Goal: Check status: Check status

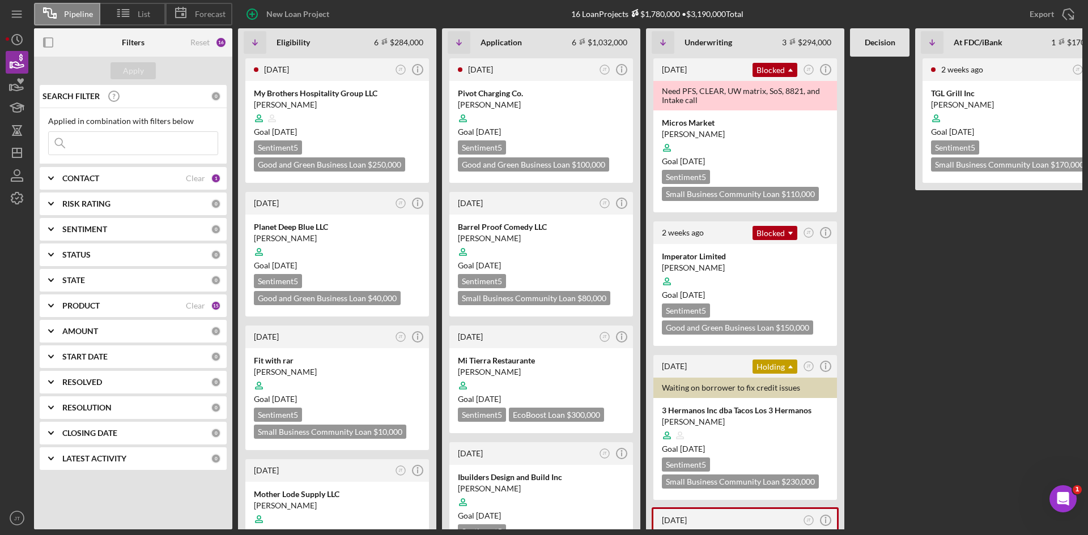
scroll to position [0, 167]
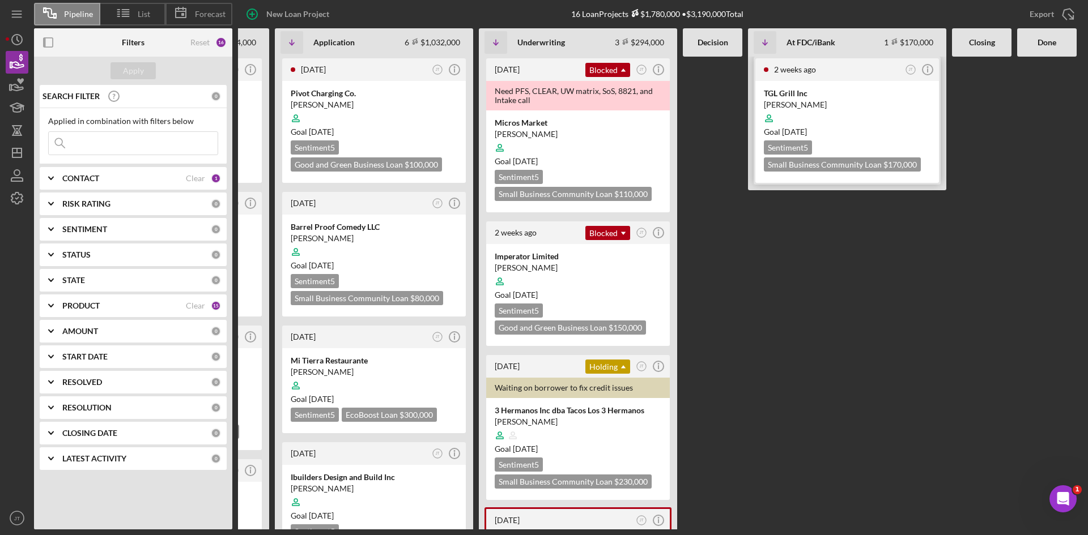
click at [844, 73] on div "2 weeks ago" at bounding box center [838, 69] width 128 height 9
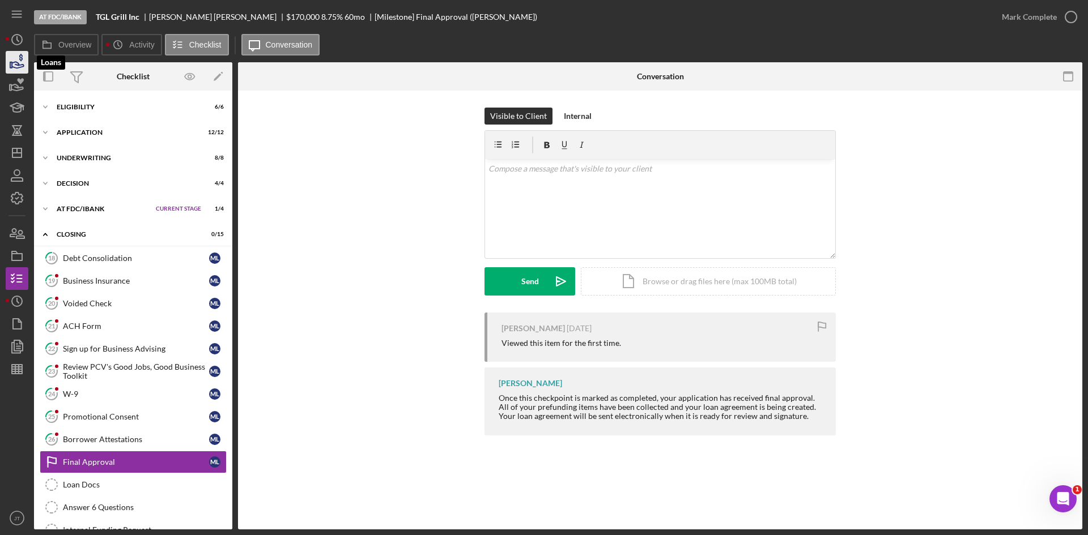
click at [22, 61] on icon "button" at bounding box center [17, 62] width 28 height 28
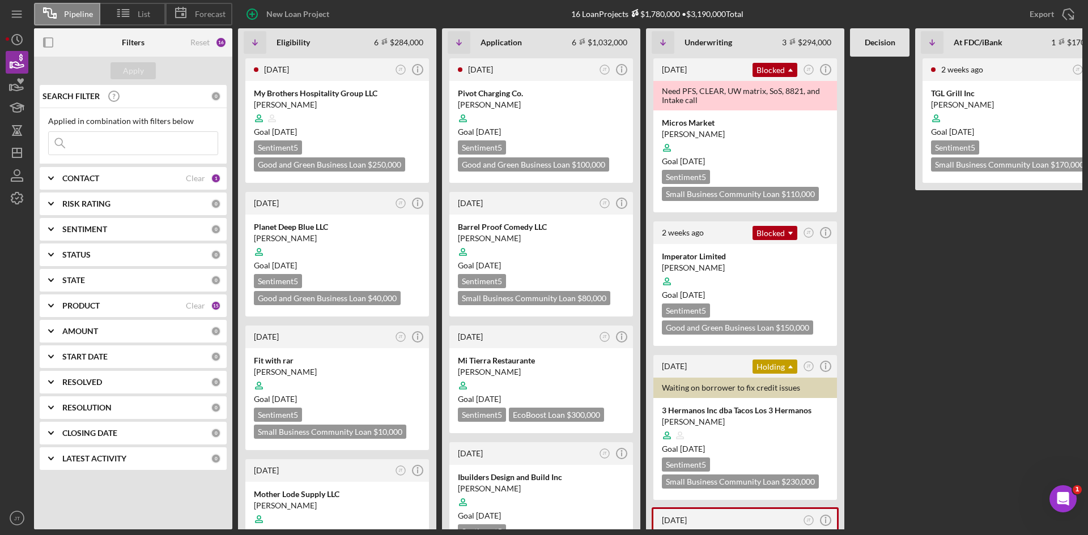
click at [905, 261] on div at bounding box center [879, 293] width 59 height 473
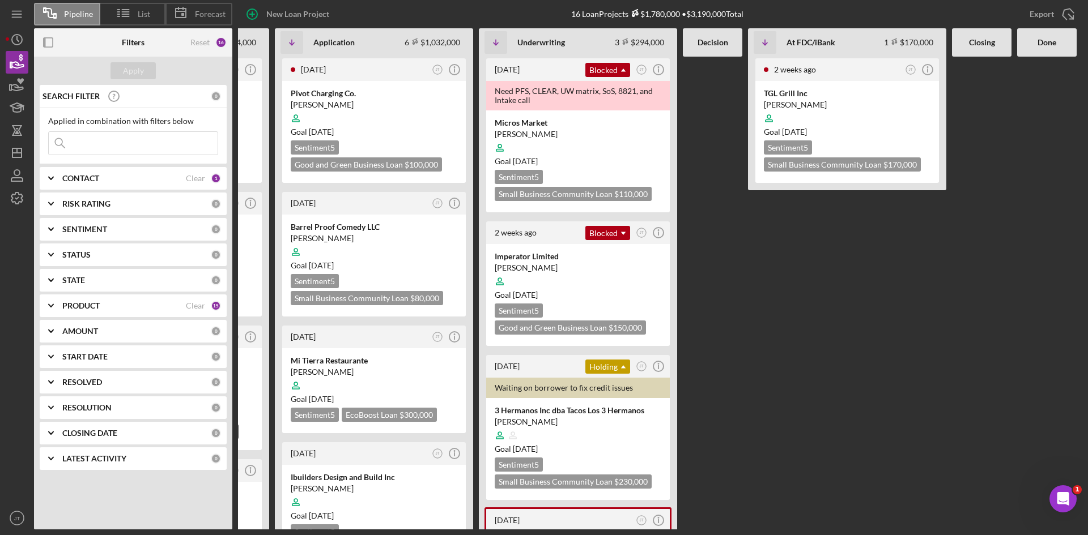
click at [905, 261] on FDC\/iBank "[DATE] JT Icon/Info TGL Grill Inc [PERSON_NAME] Goal [DATE] Sentiment 5 Small B…" at bounding box center [847, 293] width 198 height 473
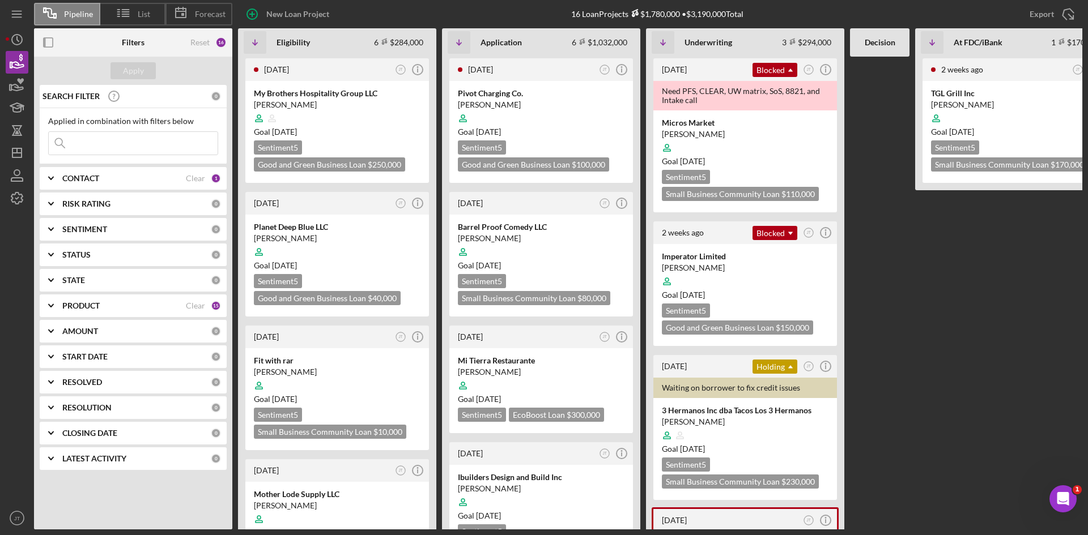
click at [962, 215] on FDC\/iBank "[DATE] JT Icon/Info TGL Grill Inc [PERSON_NAME] Goal [DATE] Sentiment 5 Small B…" at bounding box center [1014, 293] width 198 height 473
